Goal: Book appointment/travel/reservation

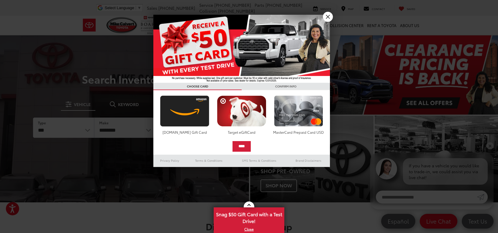
click at [328, 16] on link "X" at bounding box center [328, 17] width 10 height 10
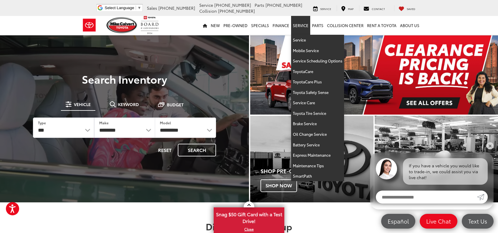
click at [297, 27] on link "Service" at bounding box center [300, 25] width 19 height 19
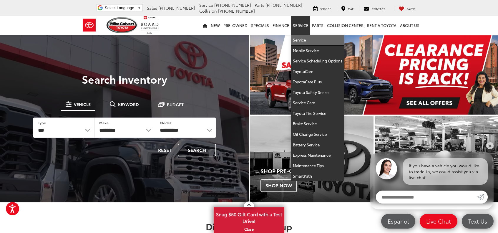
click at [300, 40] on link "Service" at bounding box center [317, 40] width 53 height 11
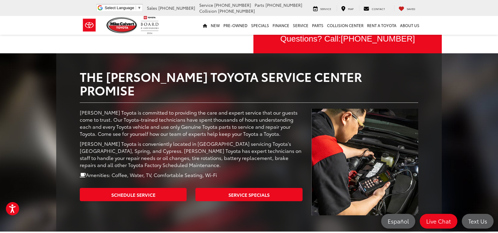
scroll to position [56, 0]
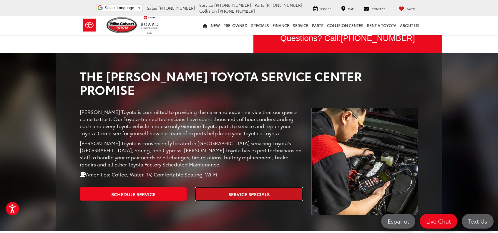
click at [224, 187] on link "Service Specials" at bounding box center [248, 193] width 107 height 13
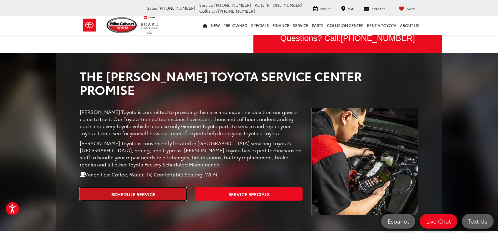
click at [131, 187] on link "Schedule Service" at bounding box center [133, 193] width 107 height 13
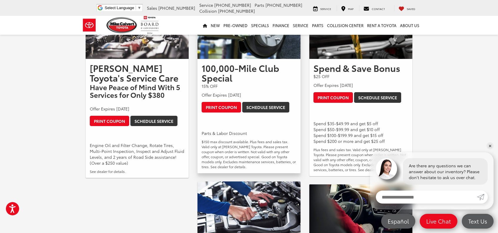
scroll to position [112, 0]
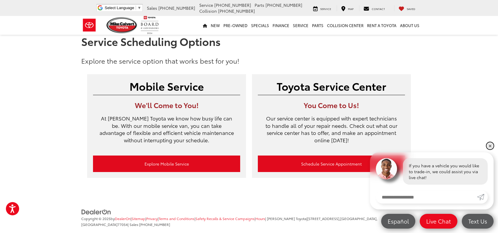
click at [493, 145] on link "✕" at bounding box center [489, 145] width 7 height 7
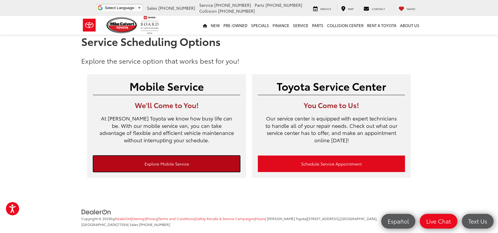
click at [185, 166] on link "Explore Mobile Service" at bounding box center [166, 163] width 147 height 16
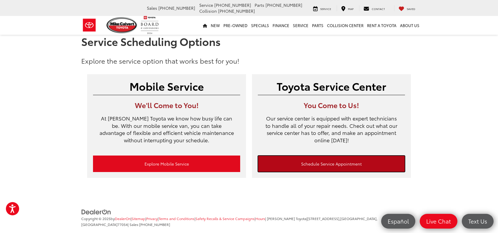
click at [339, 164] on link "Schedule Service Appointment" at bounding box center [331, 163] width 147 height 16
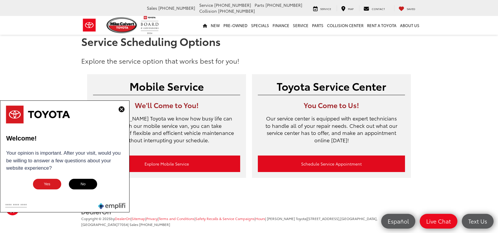
click at [122, 109] on img at bounding box center [121, 109] width 6 height 6
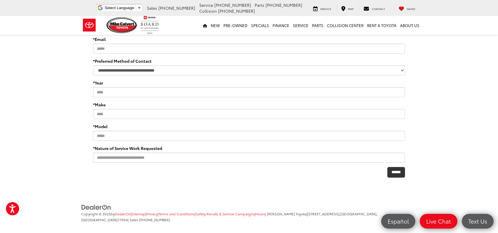
scroll to position [443, 0]
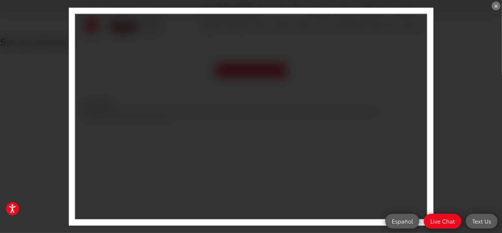
click at [494, 6] on div "×" at bounding box center [496, 5] width 9 height 9
